Goal: Task Accomplishment & Management: Manage account settings

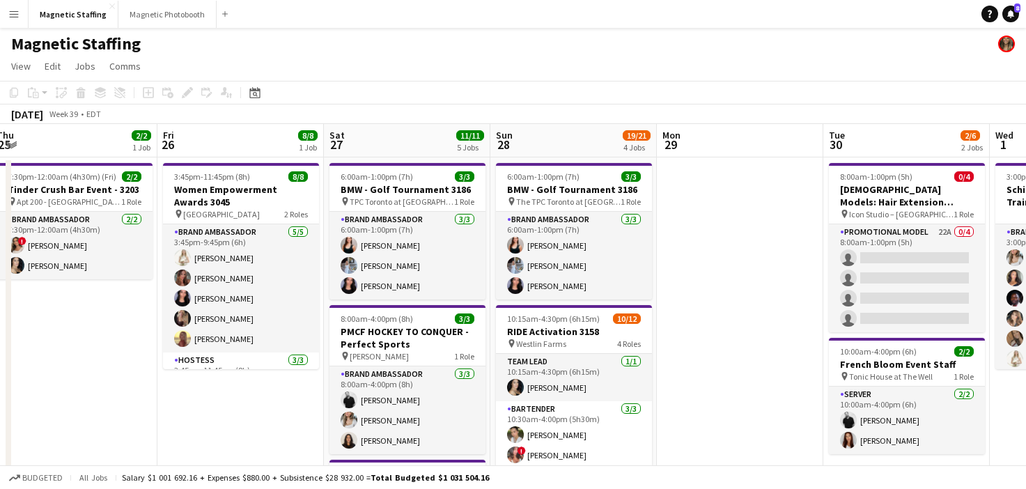
drag, startPoint x: 409, startPoint y: 248, endPoint x: 24, endPoint y: 306, distance: 389.0
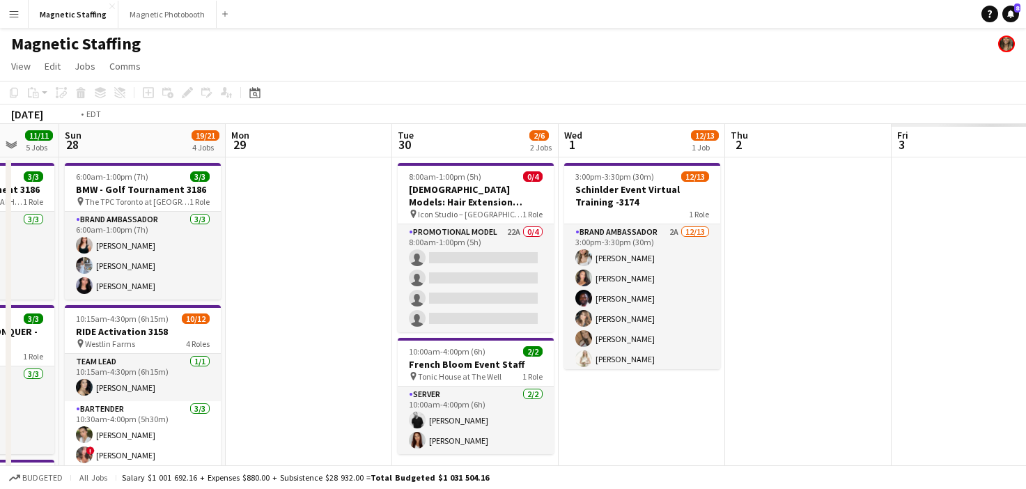
drag, startPoint x: 878, startPoint y: 313, endPoint x: 300, endPoint y: 292, distance: 578.7
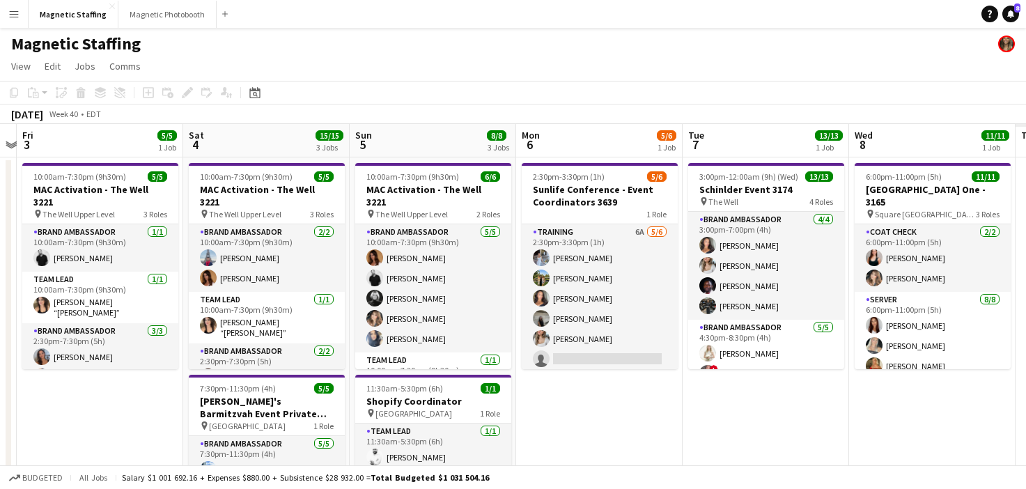
drag, startPoint x: 239, startPoint y: 302, endPoint x: 40, endPoint y: 302, distance: 198.6
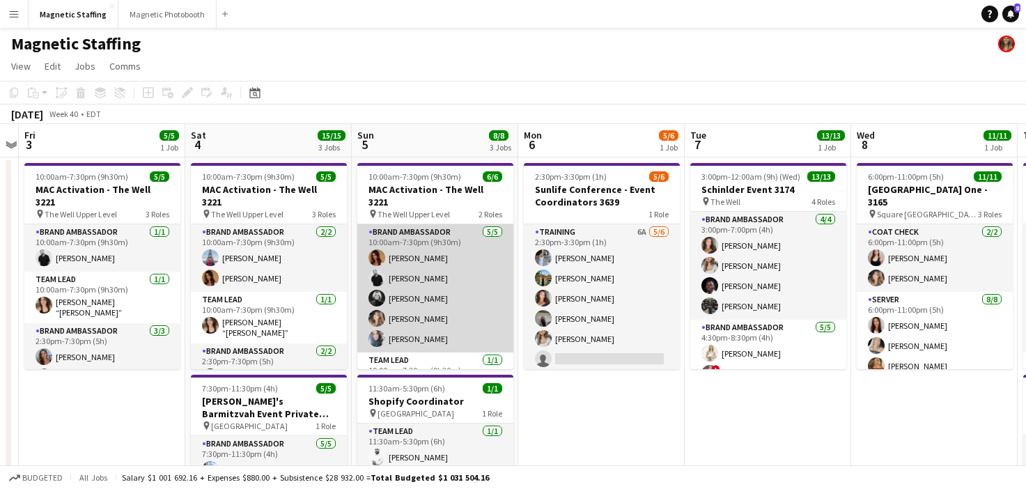
click at [510, 286] on app-card-role "Brand Ambassador [DATE] 10:00am-7:30pm (9h30m) [PERSON_NAME] [PERSON_NAME] [PER…" at bounding box center [435, 288] width 156 height 128
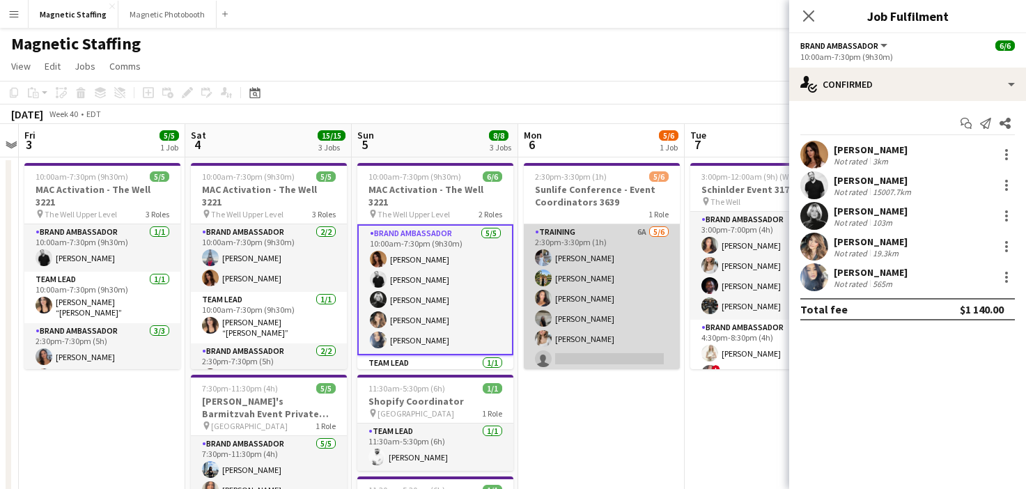
click at [567, 295] on app-card-role "Training 6A [DATE] 2:30pm-3:30pm (1h) [PERSON_NAME] [PERSON_NAME] [PERSON_NAME]…" at bounding box center [602, 298] width 156 height 148
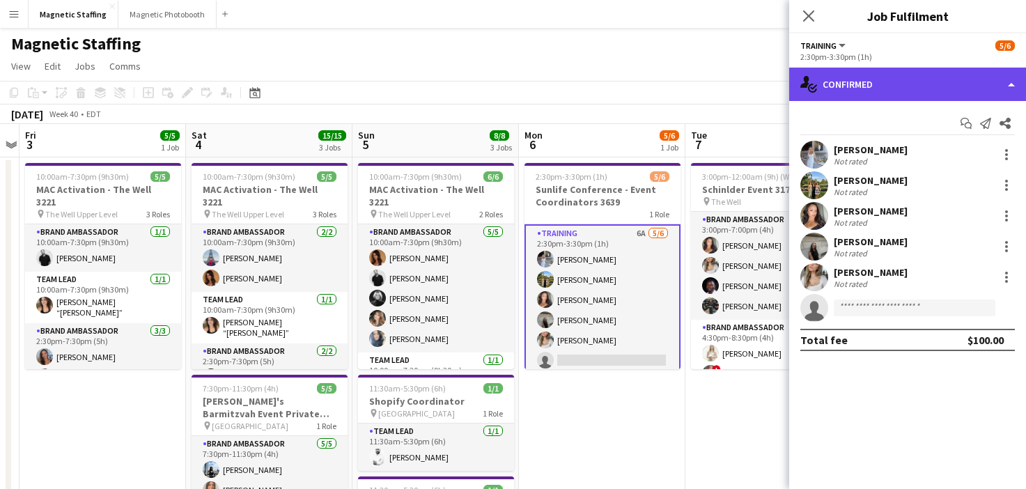
click at [940, 76] on div "single-neutral-actions-check-2 Confirmed" at bounding box center [907, 84] width 237 height 33
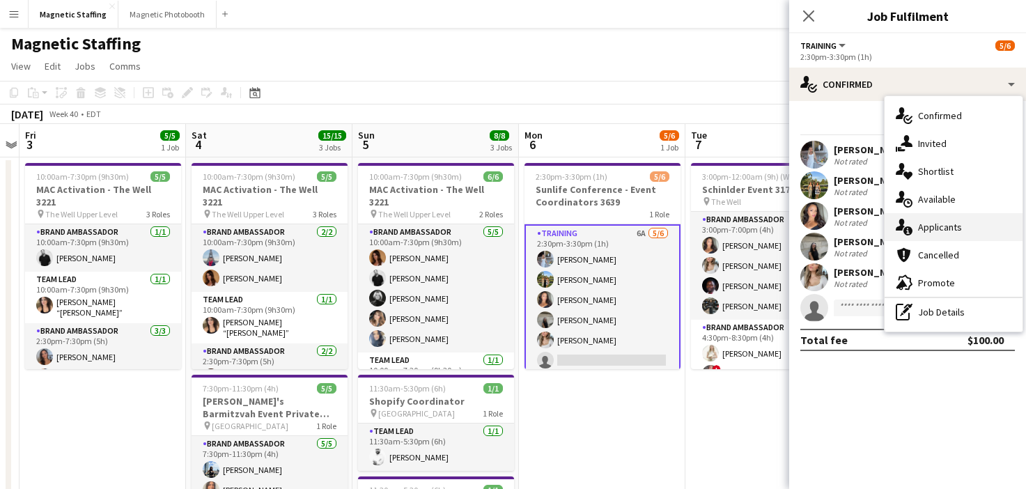
click at [904, 216] on div "single-neutral-actions-information Applicants" at bounding box center [954, 227] width 138 height 28
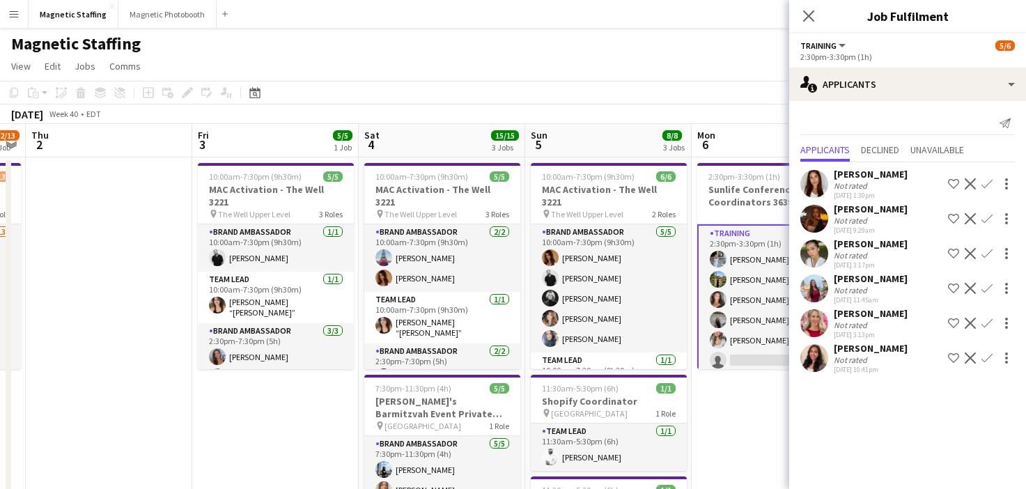
drag, startPoint x: 636, startPoint y: 377, endPoint x: 445, endPoint y: 387, distance: 191.9
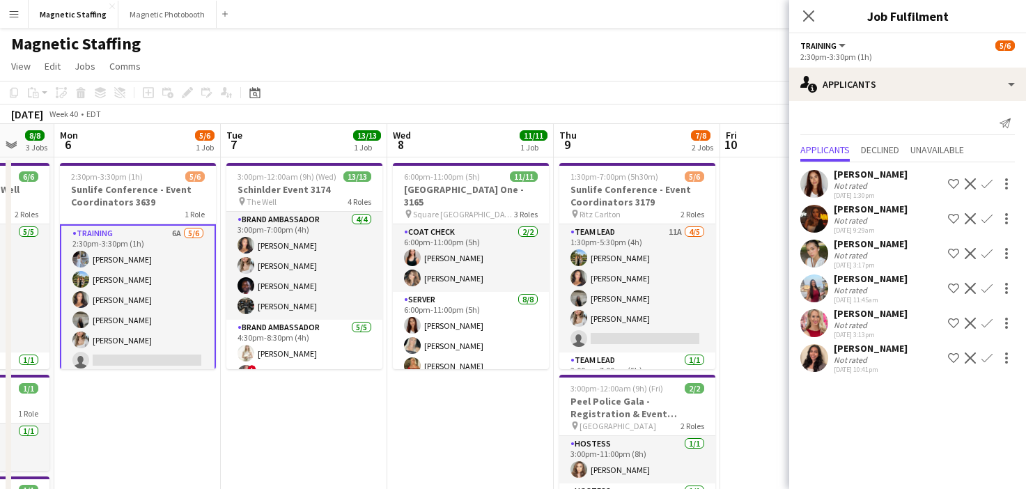
drag, startPoint x: 581, startPoint y: 351, endPoint x: 289, endPoint y: 351, distance: 292.0
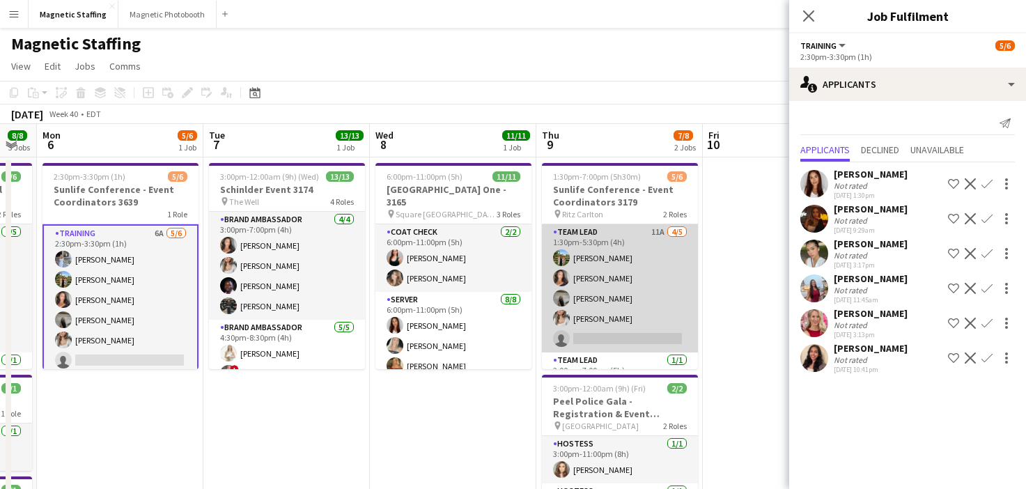
click at [615, 252] on app-card-role "Team Lead 11A [DATE] 1:30pm-5:30pm (4h) [PERSON_NAME] [PERSON_NAME] [PERSON_NAM…" at bounding box center [620, 288] width 156 height 128
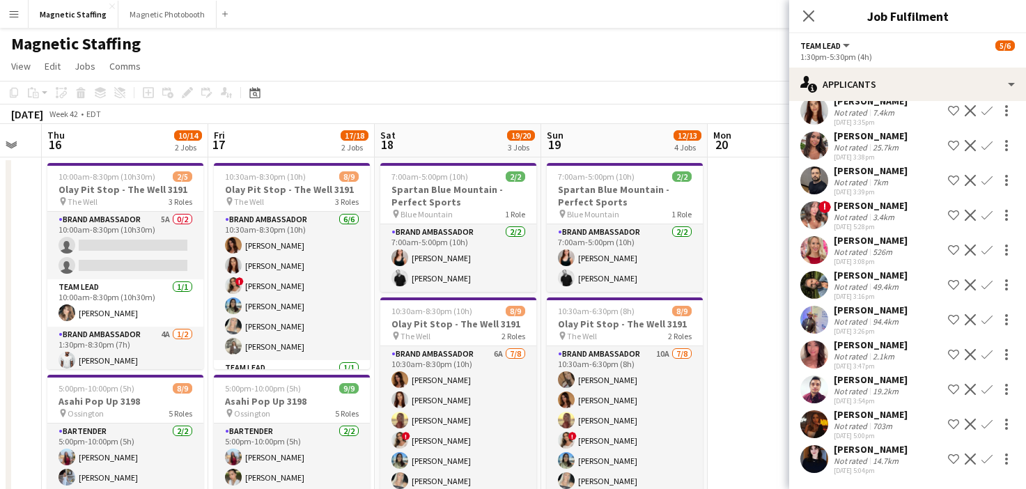
scroll to position [0, 459]
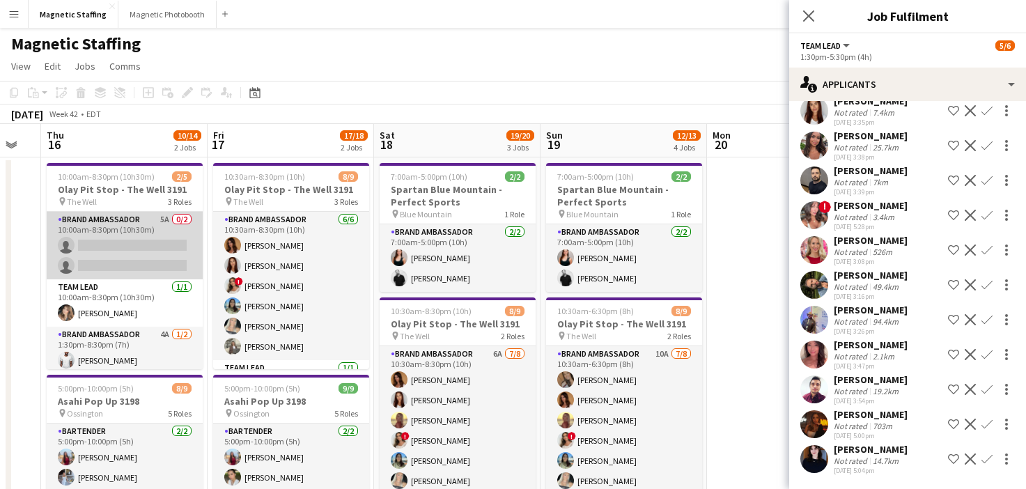
click at [160, 233] on app-card-role "Brand Ambassador 5A 0/2 10:00am-8:30pm (10h30m) single-neutral-actions single-n…" at bounding box center [125, 246] width 156 height 68
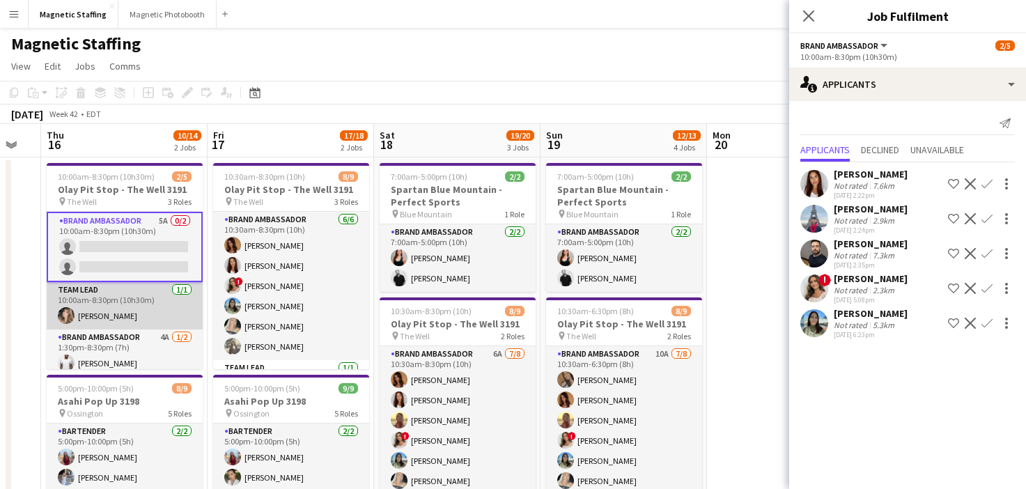
scroll to position [28, 0]
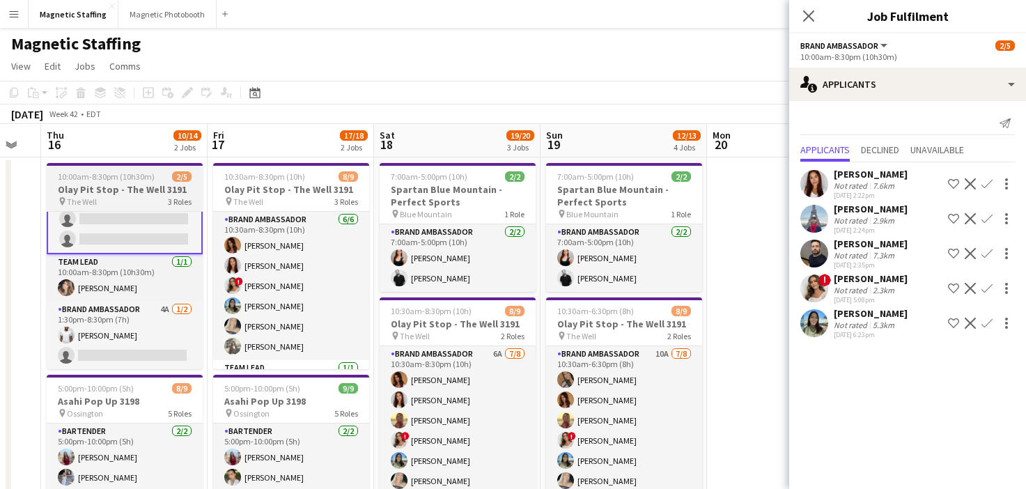
click at [107, 189] on h3 "Olay Pit Stop - The Well 3191" at bounding box center [125, 189] width 156 height 13
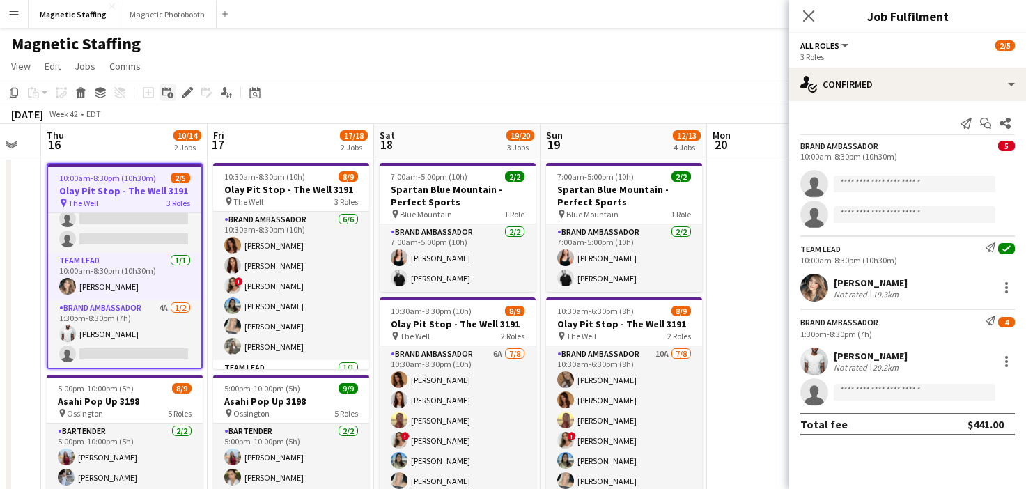
scroll to position [26, 0]
click at [190, 90] on icon "Edit" at bounding box center [187, 92] width 11 height 11
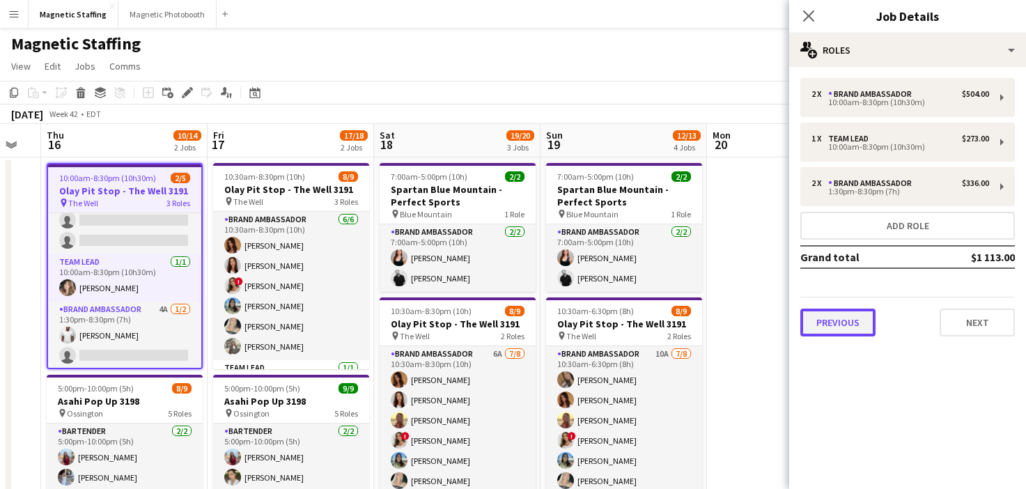
click at [834, 320] on button "Previous" at bounding box center [838, 323] width 75 height 28
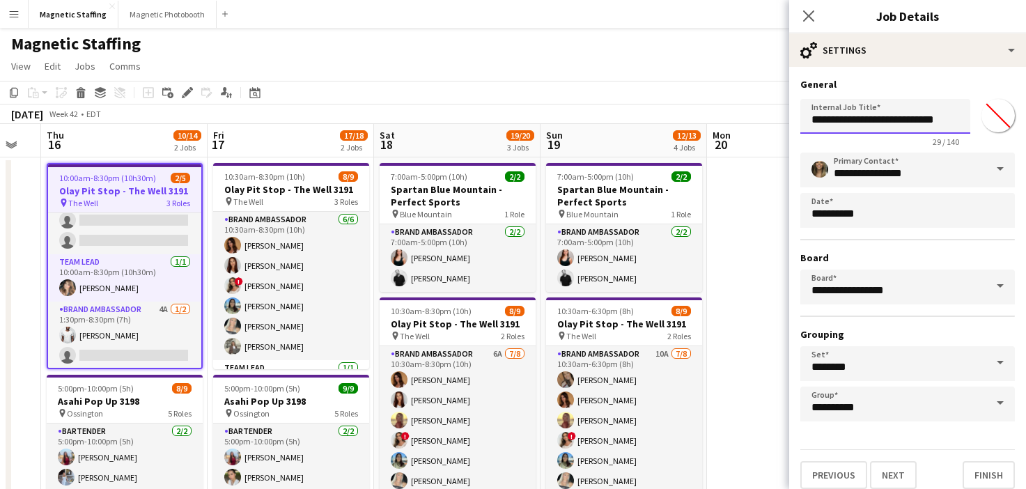
click at [873, 122] on input "**********" at bounding box center [886, 116] width 170 height 35
type input "**********"
click at [978, 478] on button "Finish" at bounding box center [989, 475] width 52 height 28
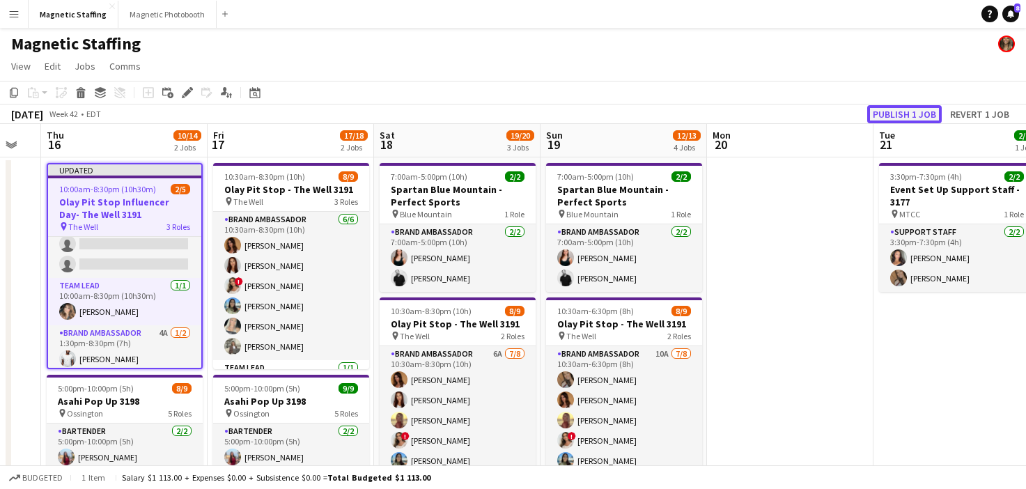
click at [906, 109] on button "Publish 1 job" at bounding box center [905, 114] width 75 height 18
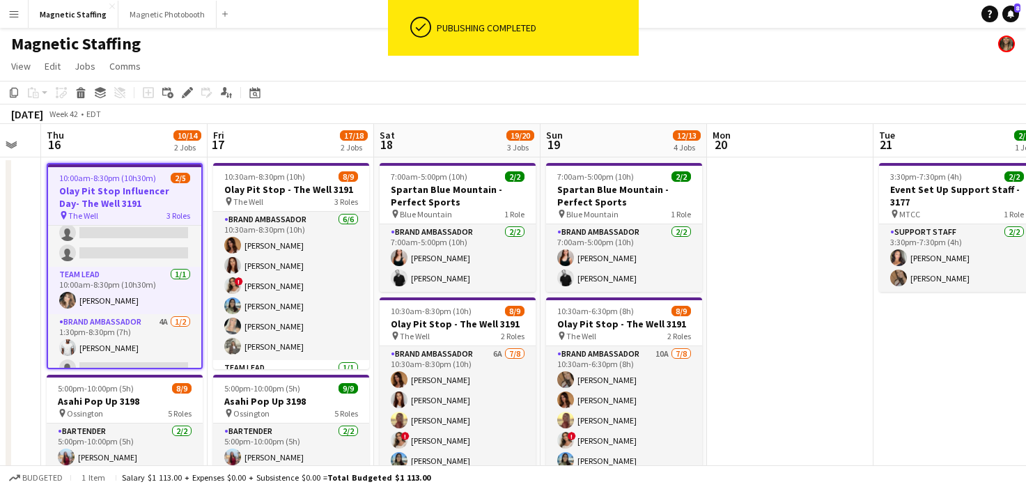
click at [96, 202] on h3 "Olay Pit Stop Influencer Day- The Well 3191" at bounding box center [124, 197] width 153 height 25
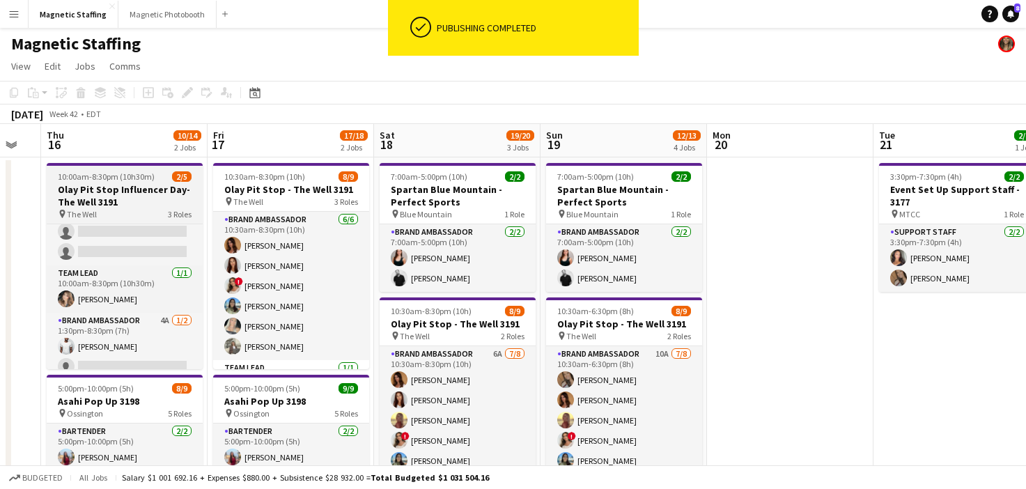
click at [96, 202] on h3 "Olay Pit Stop Influencer Day- The Well 3191" at bounding box center [125, 195] width 156 height 25
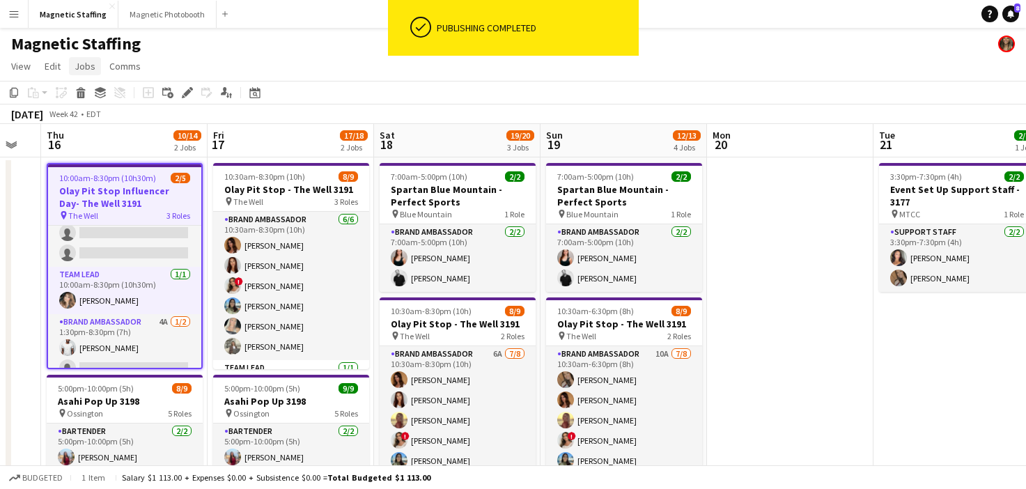
click at [93, 68] on span "Jobs" at bounding box center [85, 66] width 21 height 13
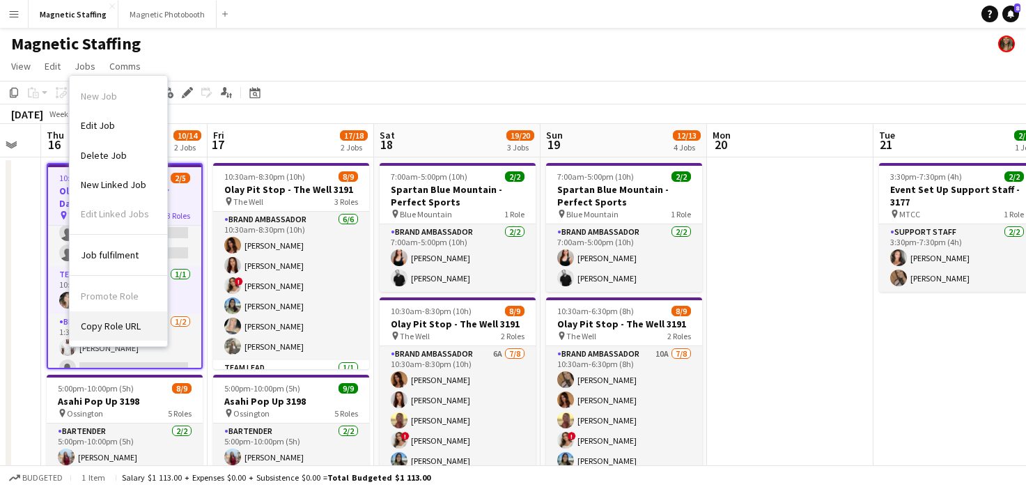
click at [130, 319] on link "Copy Role URL" at bounding box center [119, 325] width 98 height 29
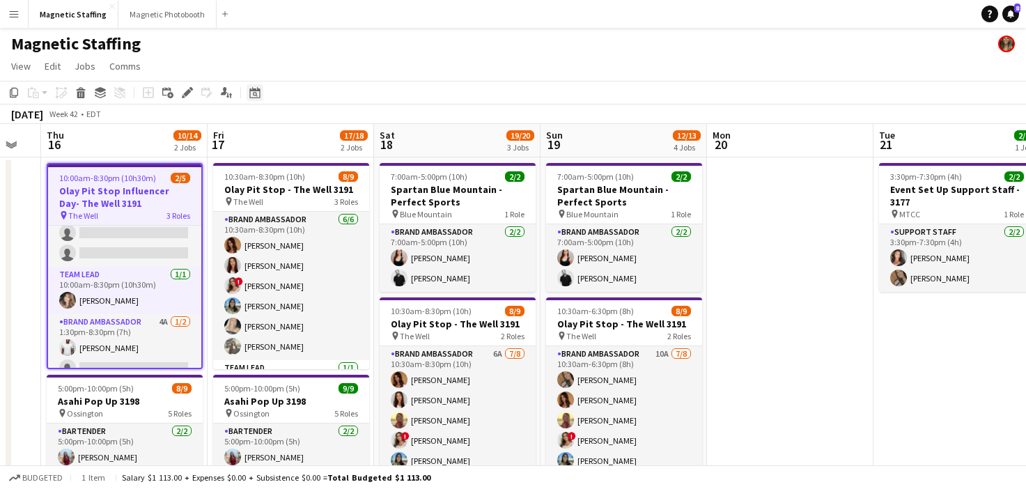
click at [258, 95] on icon "Date picker" at bounding box center [254, 92] width 11 height 11
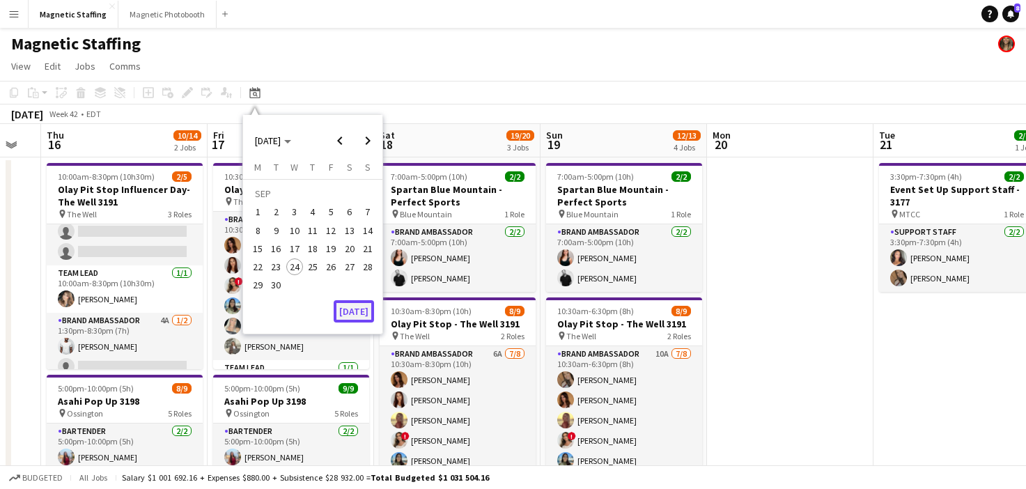
click at [357, 310] on button "[DATE]" at bounding box center [354, 311] width 40 height 22
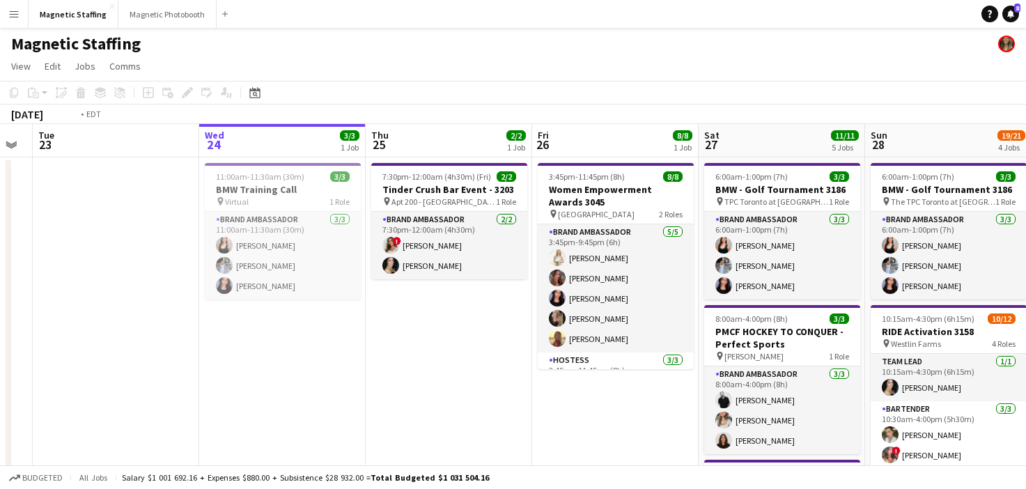
scroll to position [0, 592]
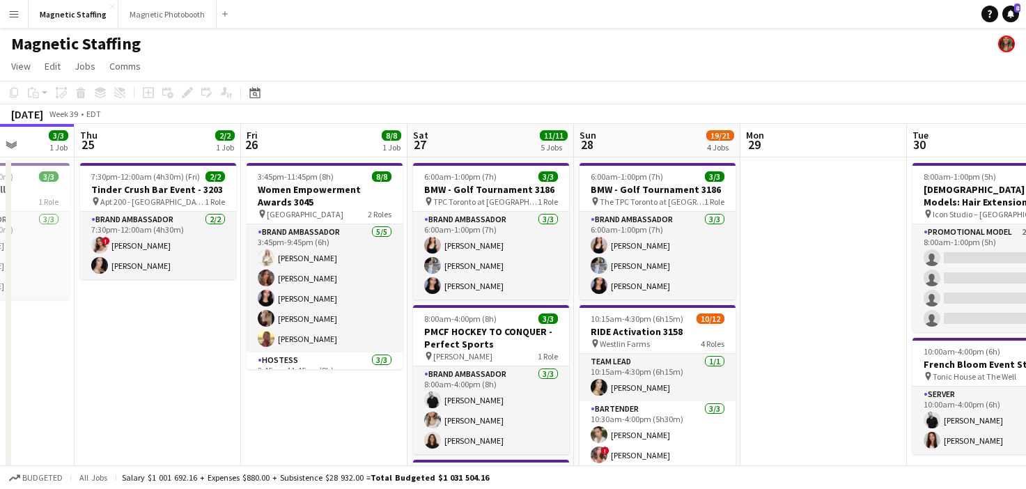
click at [357, 310] on app-card-role "Brand Ambassador [DATE] 3:45pm-9:45pm (6h) [PERSON_NAME] [PERSON_NAME] [PERSON_…" at bounding box center [325, 288] width 156 height 128
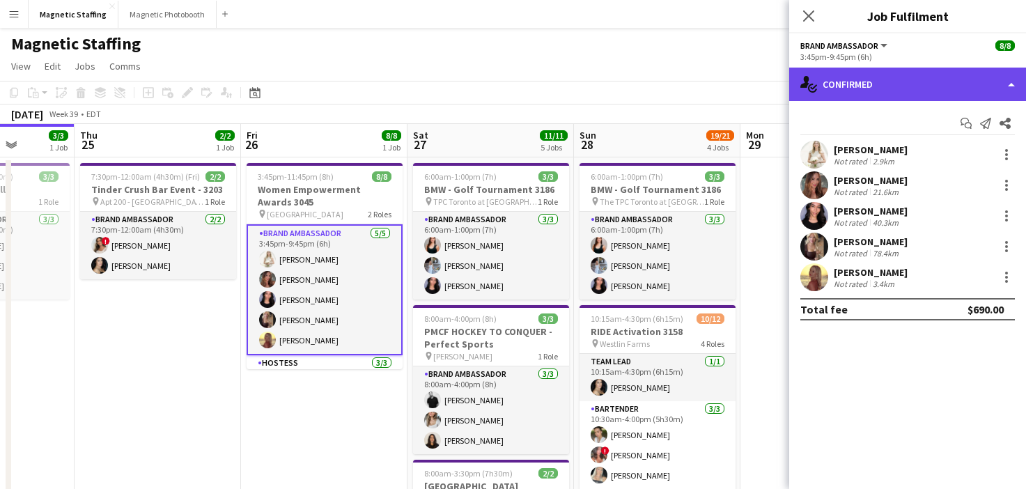
click at [912, 93] on div "single-neutral-actions-check-2 Confirmed" at bounding box center [907, 84] width 237 height 33
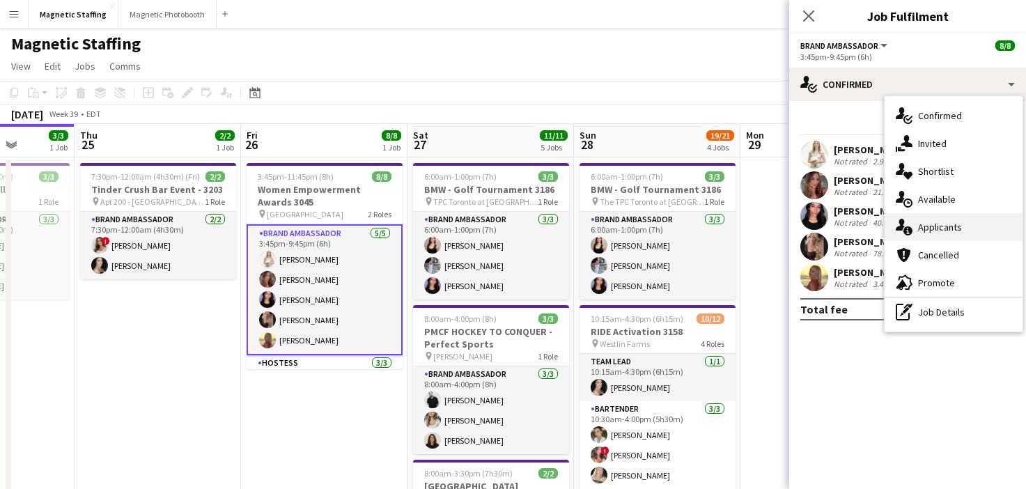
click at [932, 234] on div "single-neutral-actions-information Applicants" at bounding box center [954, 227] width 138 height 28
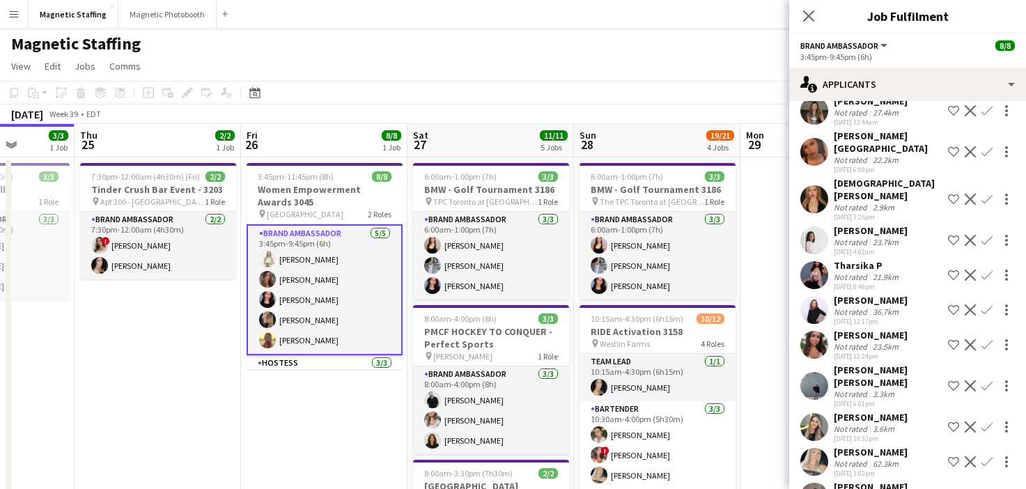
scroll to position [74, 0]
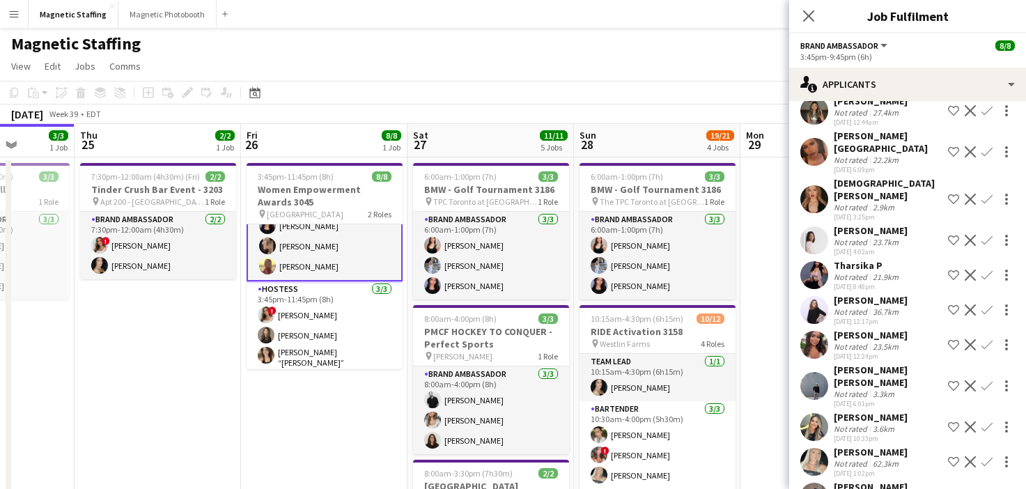
click at [345, 327] on app-card-role "Hostess [DATE] 3:45pm-11:45pm (8h) ! [PERSON_NAME] [PERSON_NAME] [PERSON_NAME] …" at bounding box center [325, 328] width 156 height 92
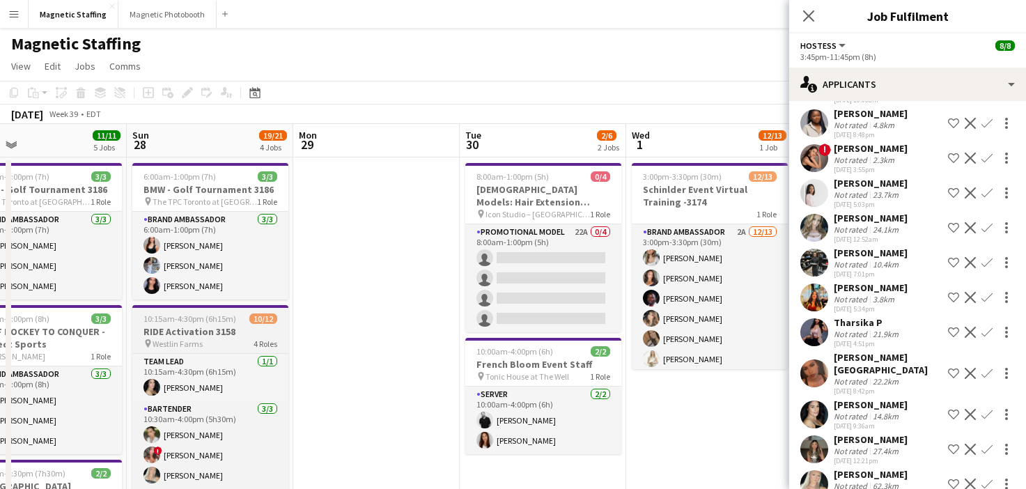
scroll to position [0, 569]
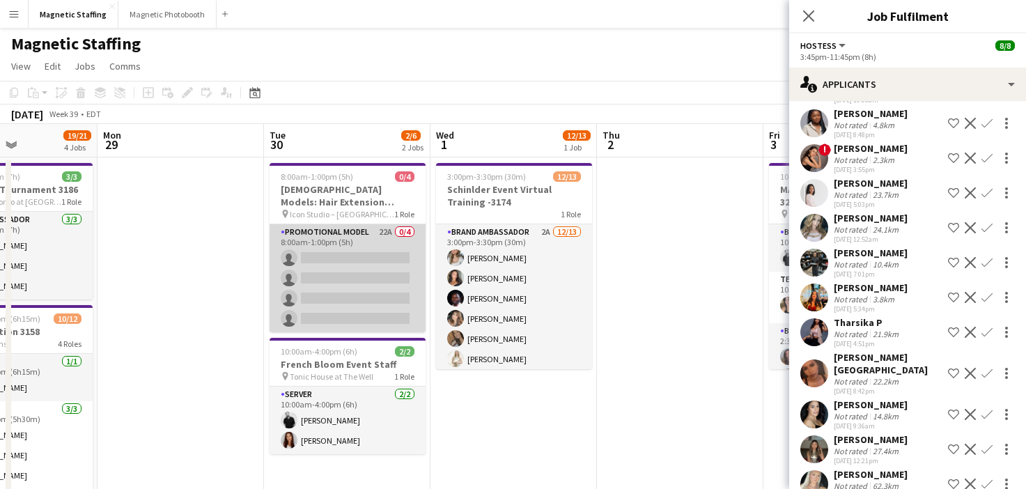
click at [401, 295] on app-card-role "Promotional Model 22A 0/4 8:00am-1:00pm (5h) single-neutral-actions single-neut…" at bounding box center [348, 278] width 156 height 108
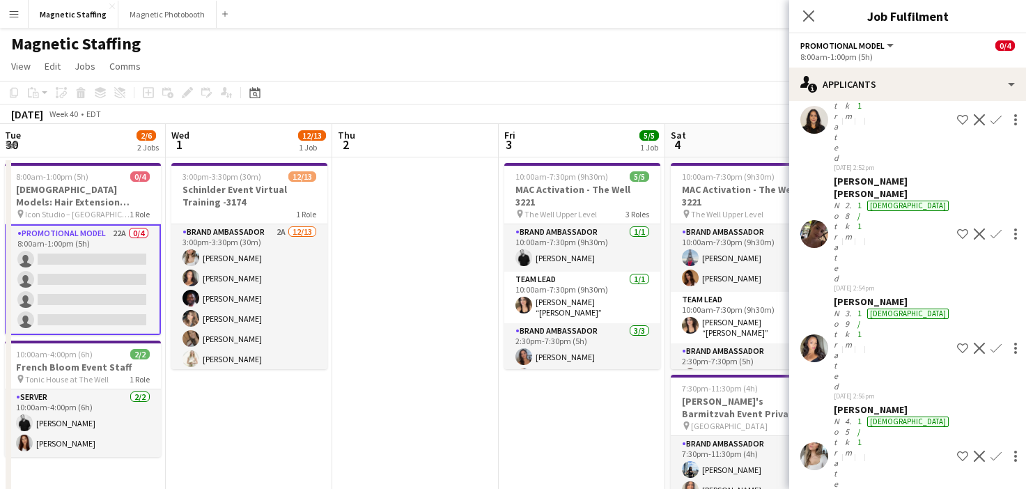
scroll to position [0, 375]
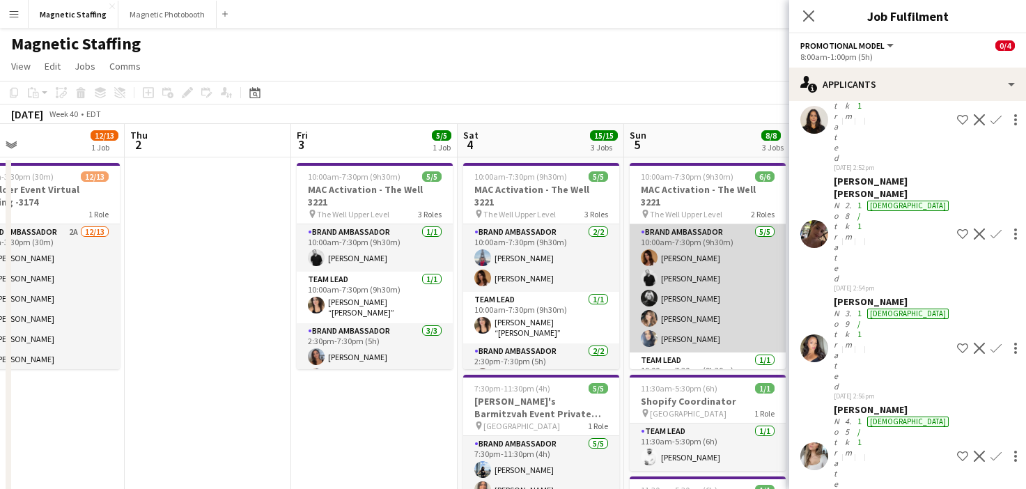
click at [718, 286] on app-card-role "Brand Ambassador [DATE] 10:00am-7:30pm (9h30m) [PERSON_NAME] [PERSON_NAME] [PER…" at bounding box center [708, 288] width 156 height 128
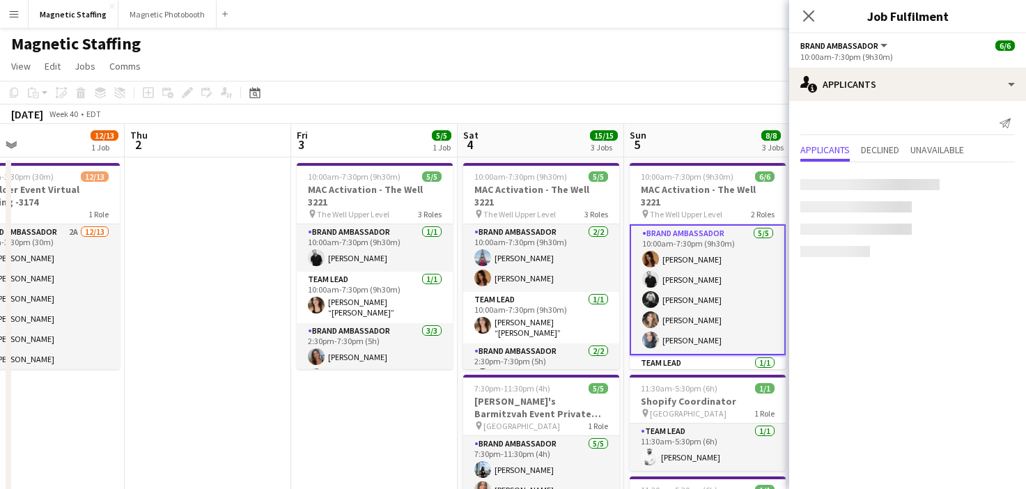
scroll to position [0, 0]
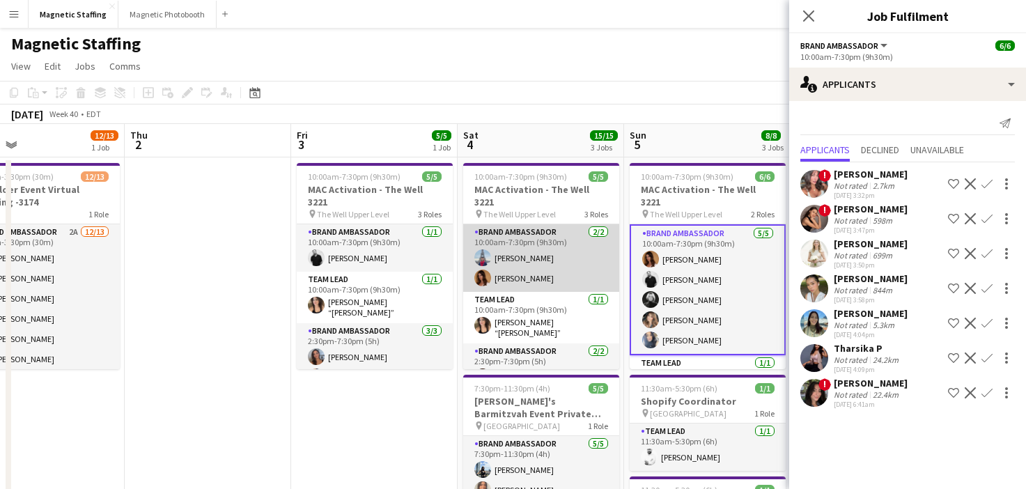
click at [602, 274] on app-card-role "Brand Ambassador [DATE] 10:00am-7:30pm (9h30m) [GEOGRAPHIC_DATA][PERSON_NAME] […" at bounding box center [541, 258] width 156 height 68
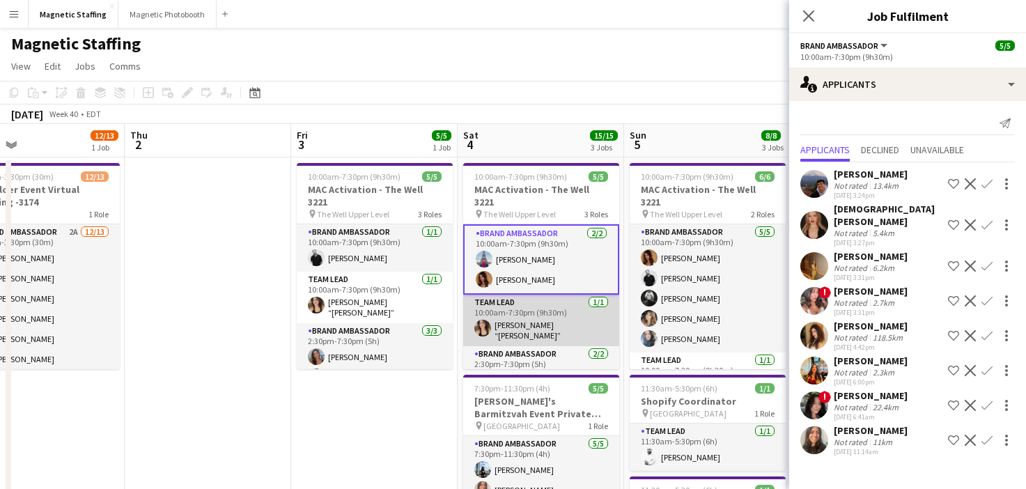
scroll to position [28, 0]
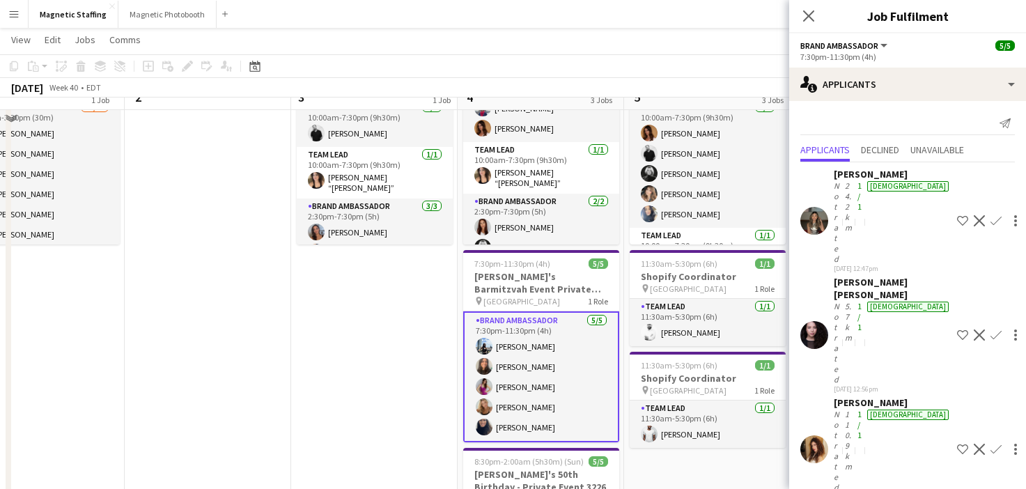
scroll to position [158, 0]
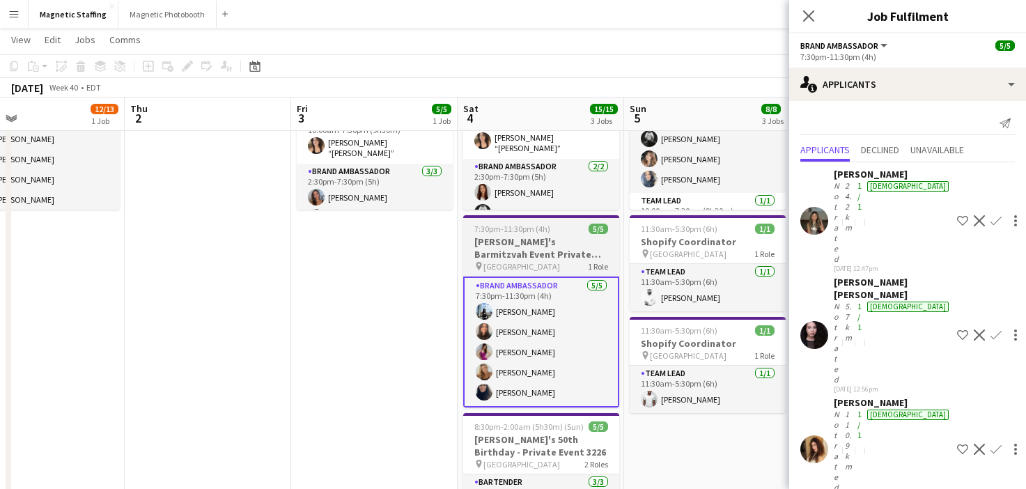
click at [510, 451] on h3 "[PERSON_NAME]'s 50th Birthday - Private Event 3226" at bounding box center [541, 445] width 156 height 25
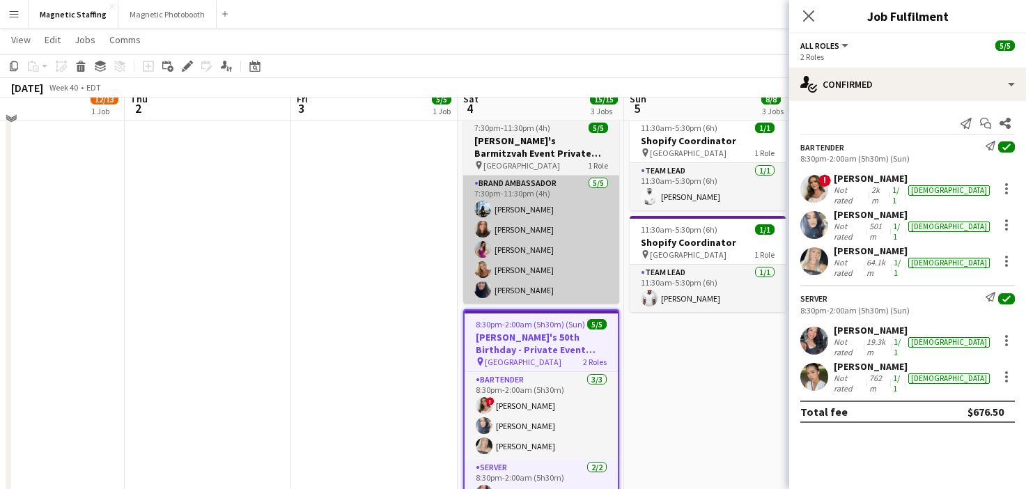
scroll to position [268, 0]
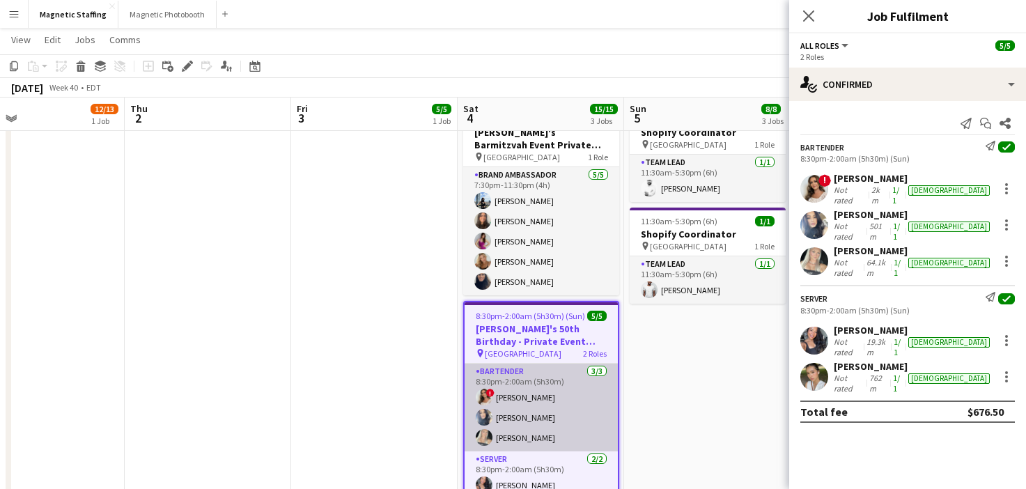
click at [527, 405] on app-card-role "Bartender [DATE] 8:30pm-2:00am (5h30m) ! [PERSON_NAME] [PERSON_NAME] [PERSON_NA…" at bounding box center [541, 408] width 153 height 88
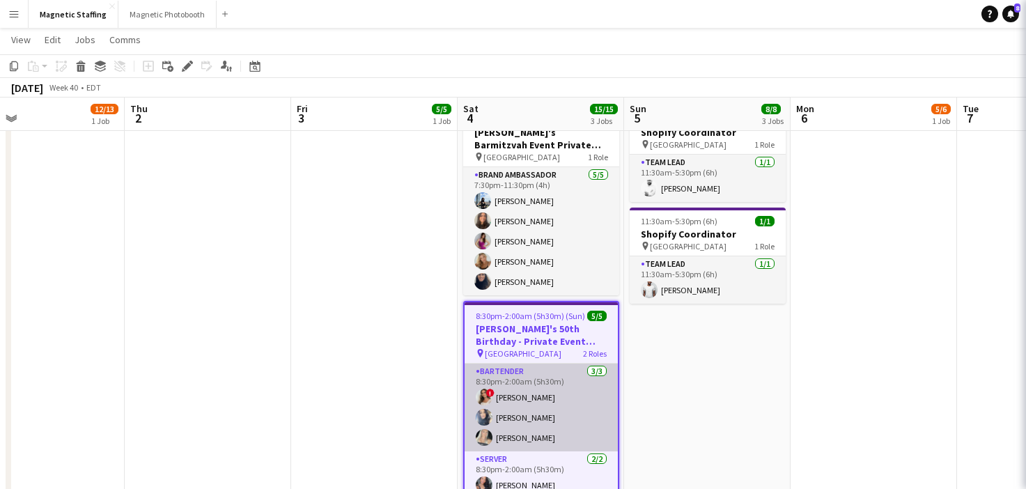
scroll to position [0, 374]
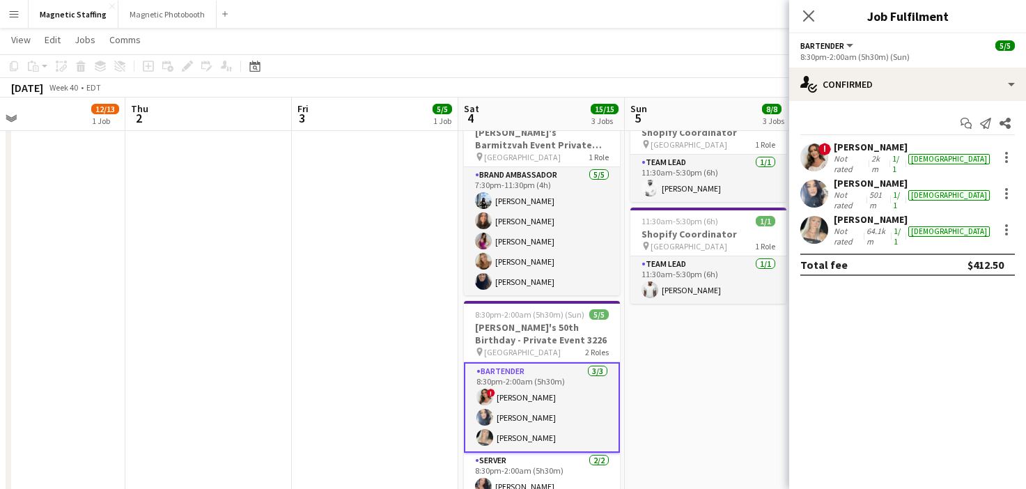
click at [527, 405] on app-card-role "Bartender [DATE] 8:30pm-2:00am (5h30m) ! [PERSON_NAME] [PERSON_NAME] [PERSON_NA…" at bounding box center [542, 407] width 156 height 91
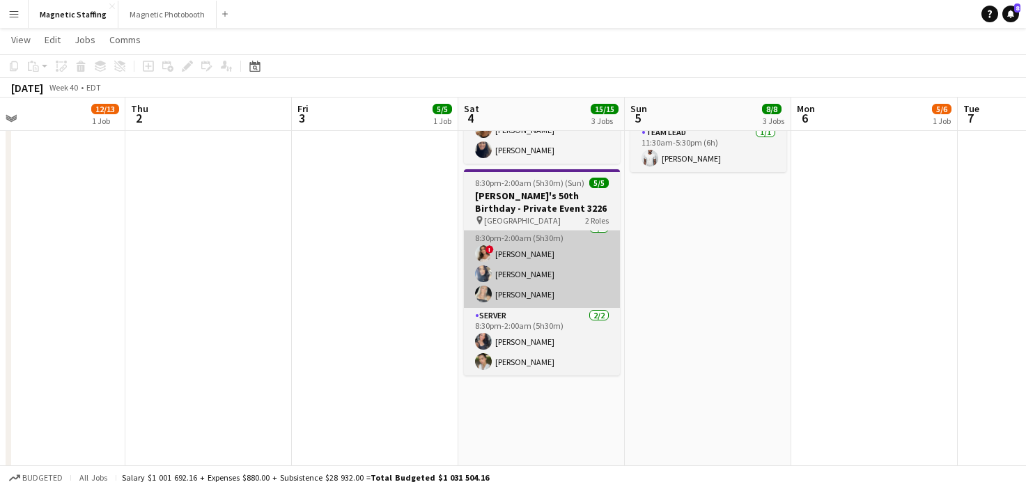
scroll to position [400, 0]
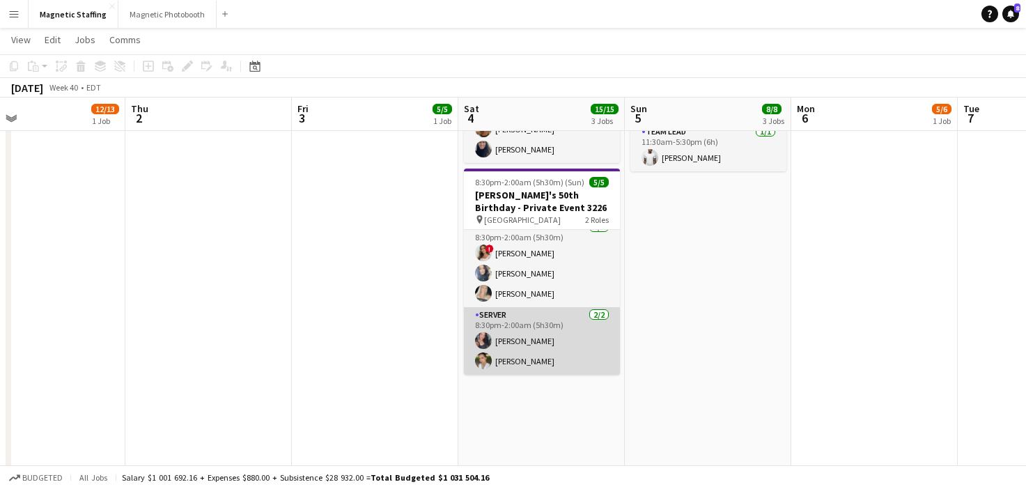
click at [523, 348] on app-card-role "Server [DATE] 8:30pm-2:00am (5h30m) [PERSON_NAME] [PERSON_NAME]" at bounding box center [542, 341] width 156 height 68
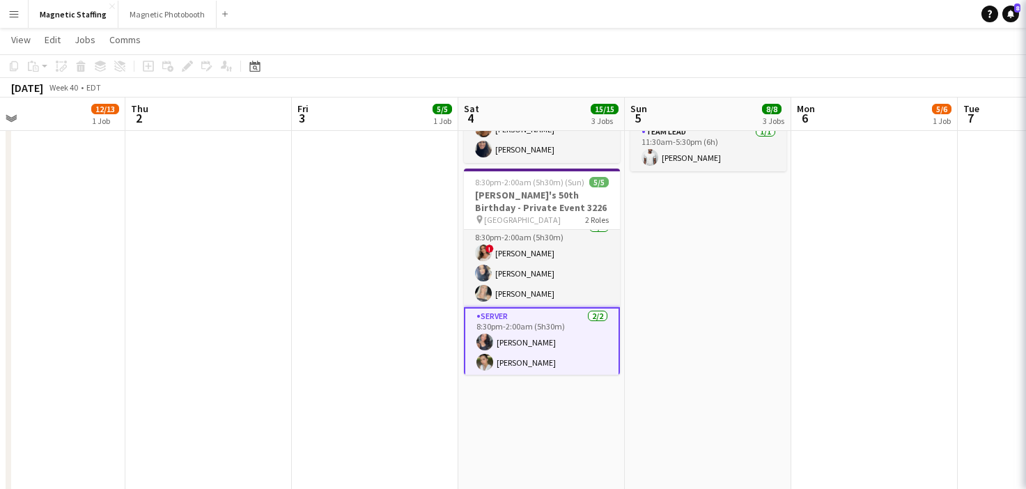
scroll to position [0, 373]
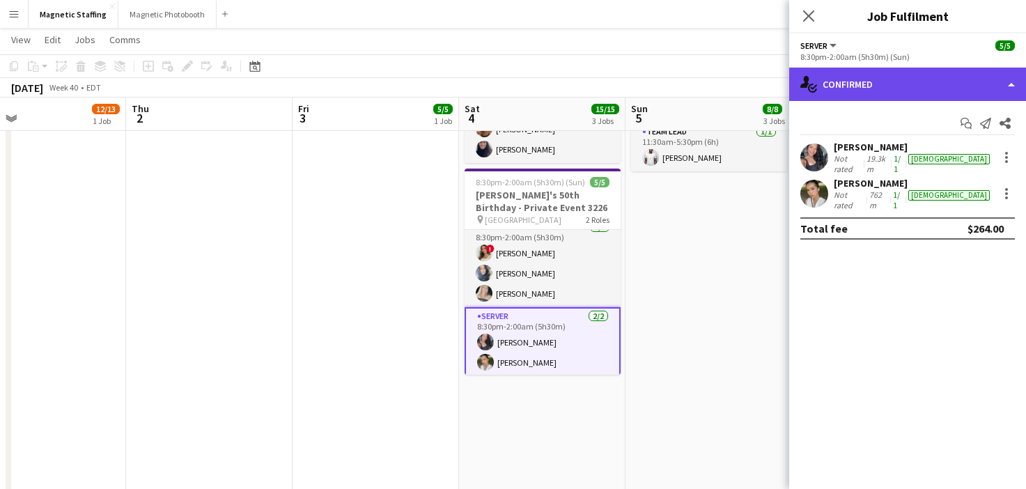
click at [886, 87] on div "single-neutral-actions-check-2 Confirmed" at bounding box center [907, 84] width 237 height 33
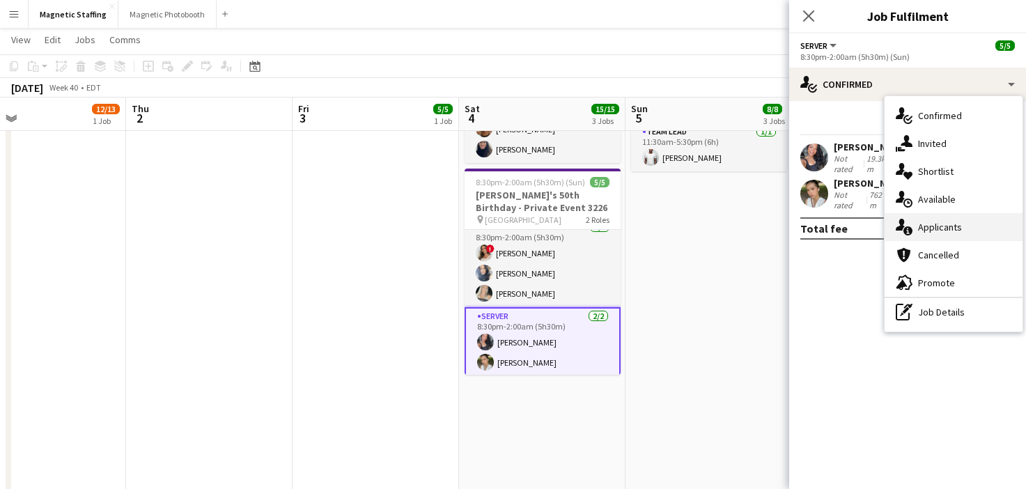
click at [923, 221] on span "Applicants" at bounding box center [940, 227] width 44 height 13
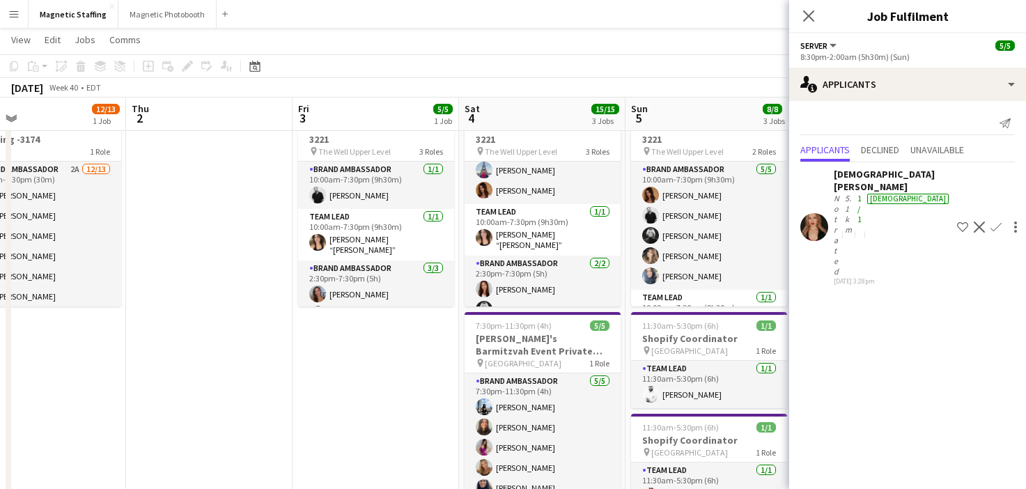
scroll to position [0, 0]
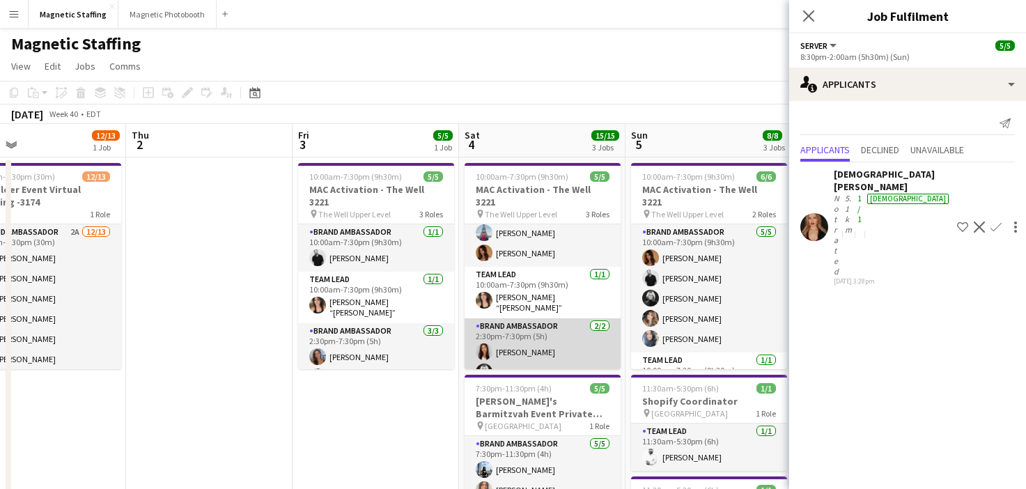
click at [543, 355] on app-card-role "Brand Ambassador [DATE] 2:30pm-7:30pm (5h) [PERSON_NAME] [PERSON_NAME]" at bounding box center [543, 352] width 156 height 68
